Goal: Task Accomplishment & Management: Use online tool/utility

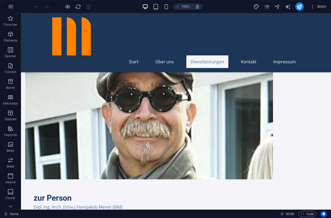
scroll to position [404, 0]
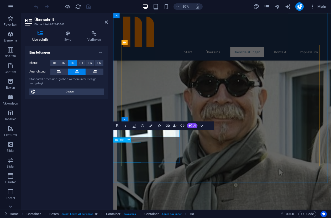
scroll to position [0, 47]
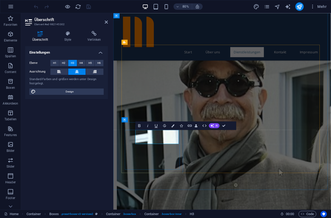
scroll to position [0, 0]
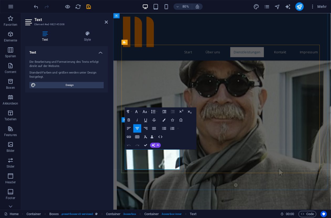
drag, startPoint x: 129, startPoint y: 188, endPoint x: 175, endPoint y: 205, distance: 49.5
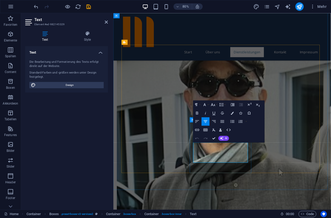
drag, startPoint x: 222, startPoint y: 179, endPoint x: 276, endPoint y: 198, distance: 57.6
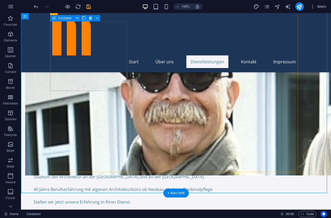
scroll to position [445, 0]
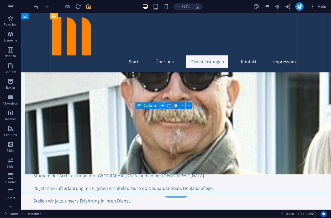
click at [162, 105] on icon at bounding box center [162, 106] width 3 height 6
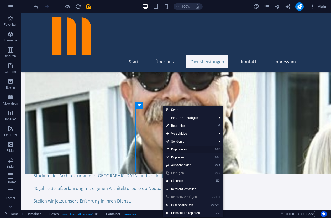
click at [177, 148] on link "⌘ D Duplizieren" at bounding box center [183, 149] width 40 height 8
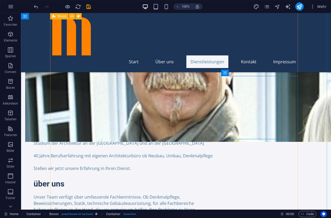
scroll to position [472, 0]
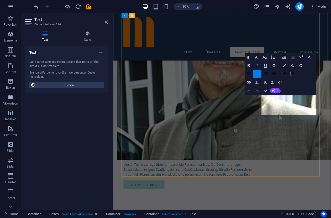
drag, startPoint x: 307, startPoint y: 119, endPoint x: 364, endPoint y: 137, distance: 59.2
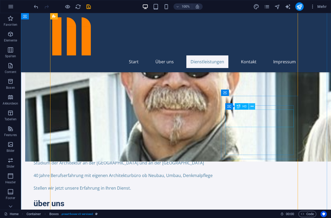
scroll to position [456, 0]
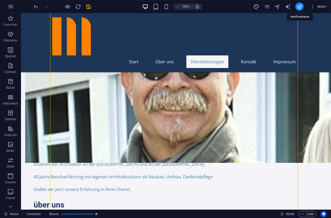
click at [298, 6] on icon "publish" at bounding box center [299, 7] width 6 height 6
checkbox input "false"
